Goal: Information Seeking & Learning: Check status

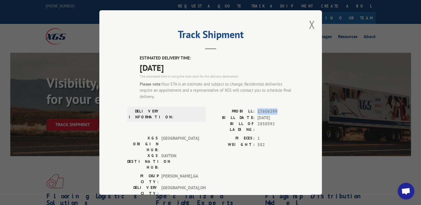
drag, startPoint x: 255, startPoint y: 112, endPoint x: 274, endPoint y: 110, distance: 19.3
click at [274, 110] on span "17606399" at bounding box center [275, 111] width 37 height 6
copy span "17606399"
click at [310, 24] on button "Close modal" at bounding box center [312, 24] width 6 height 15
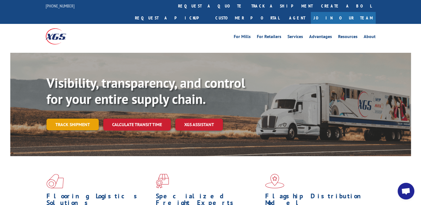
click at [72, 119] on link "Track shipment" at bounding box center [72, 125] width 52 height 12
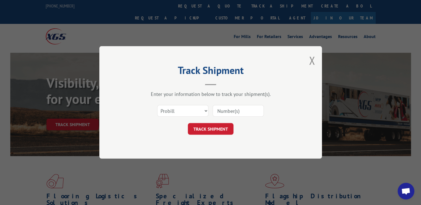
click at [231, 111] on input at bounding box center [237, 111] width 51 height 12
paste input "17606399"
type input "17606399"
click at [211, 131] on button "TRACK SHIPMENT" at bounding box center [211, 129] width 46 height 12
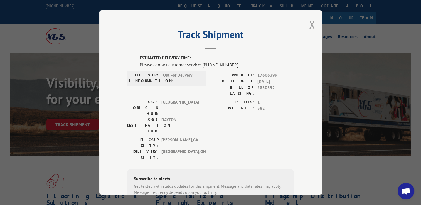
click at [309, 26] on button "Close modal" at bounding box center [312, 24] width 6 height 15
